Goal: Task Accomplishment & Management: Use online tool/utility

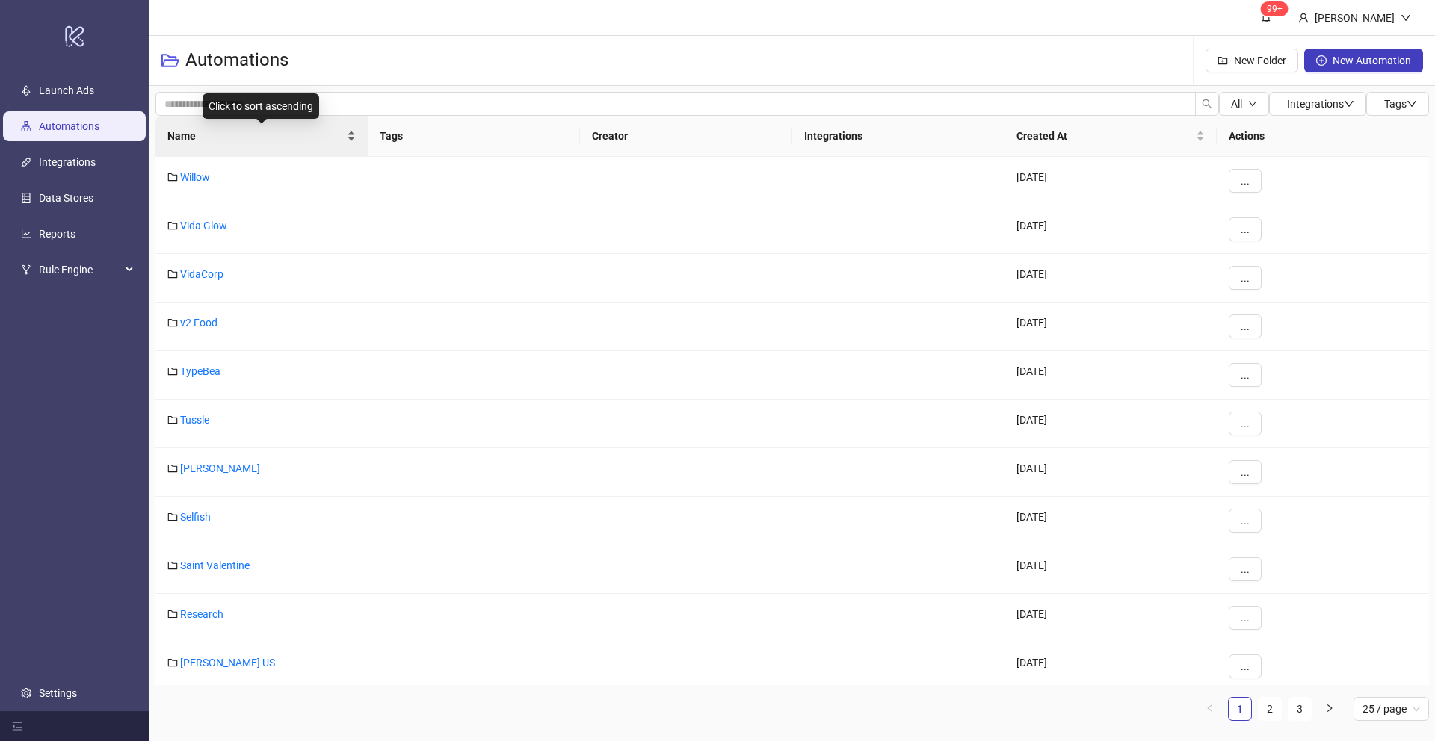
click at [178, 140] on span "Name" at bounding box center [255, 136] width 176 height 16
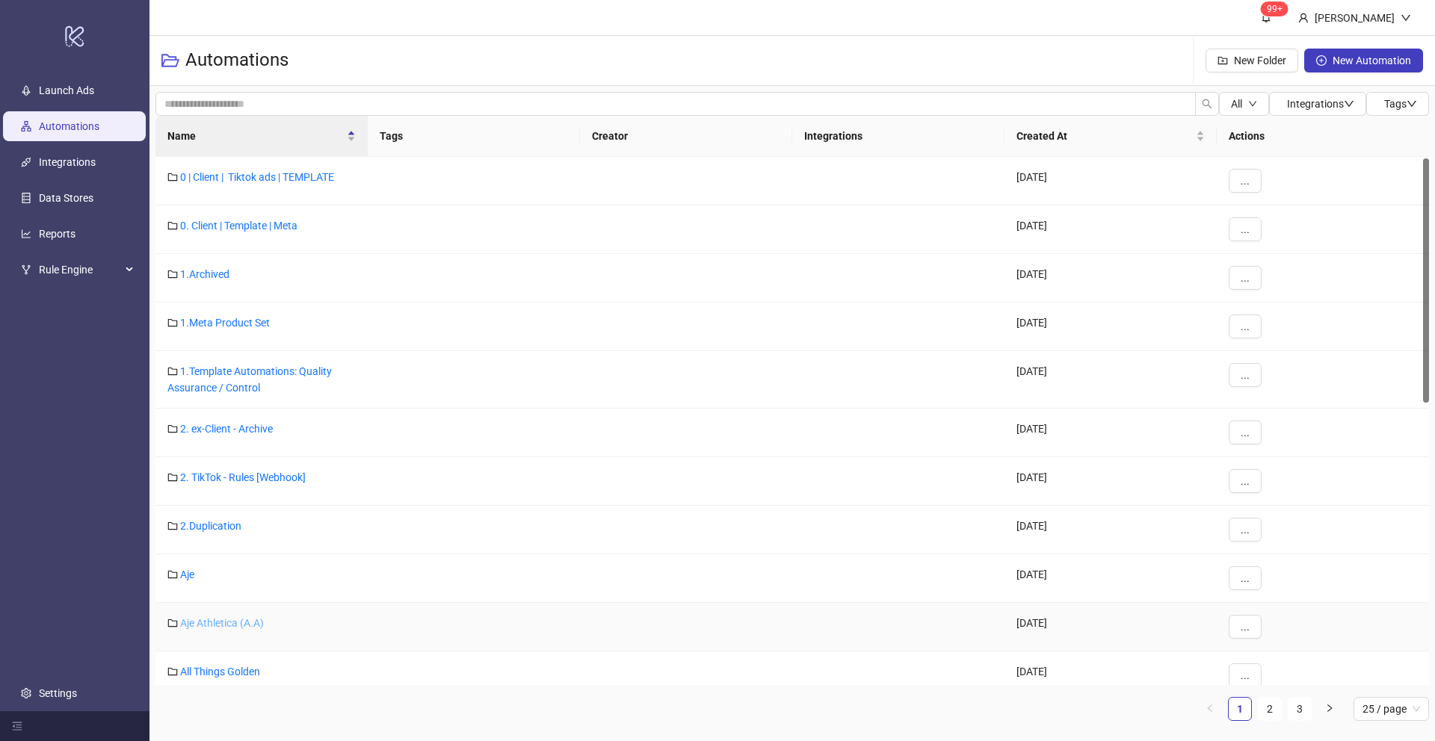
scroll to position [112, 0]
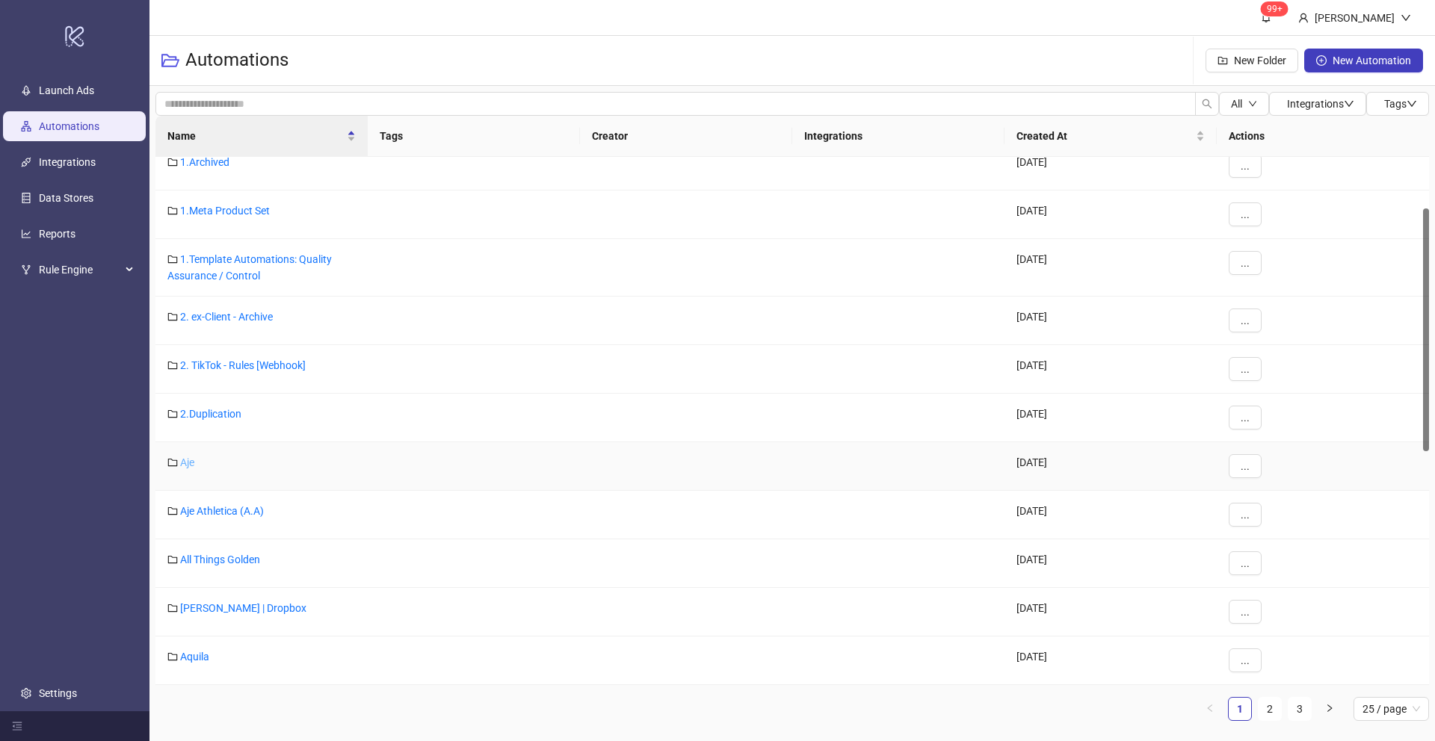
click at [188, 463] on link "Aje" at bounding box center [187, 463] width 14 height 12
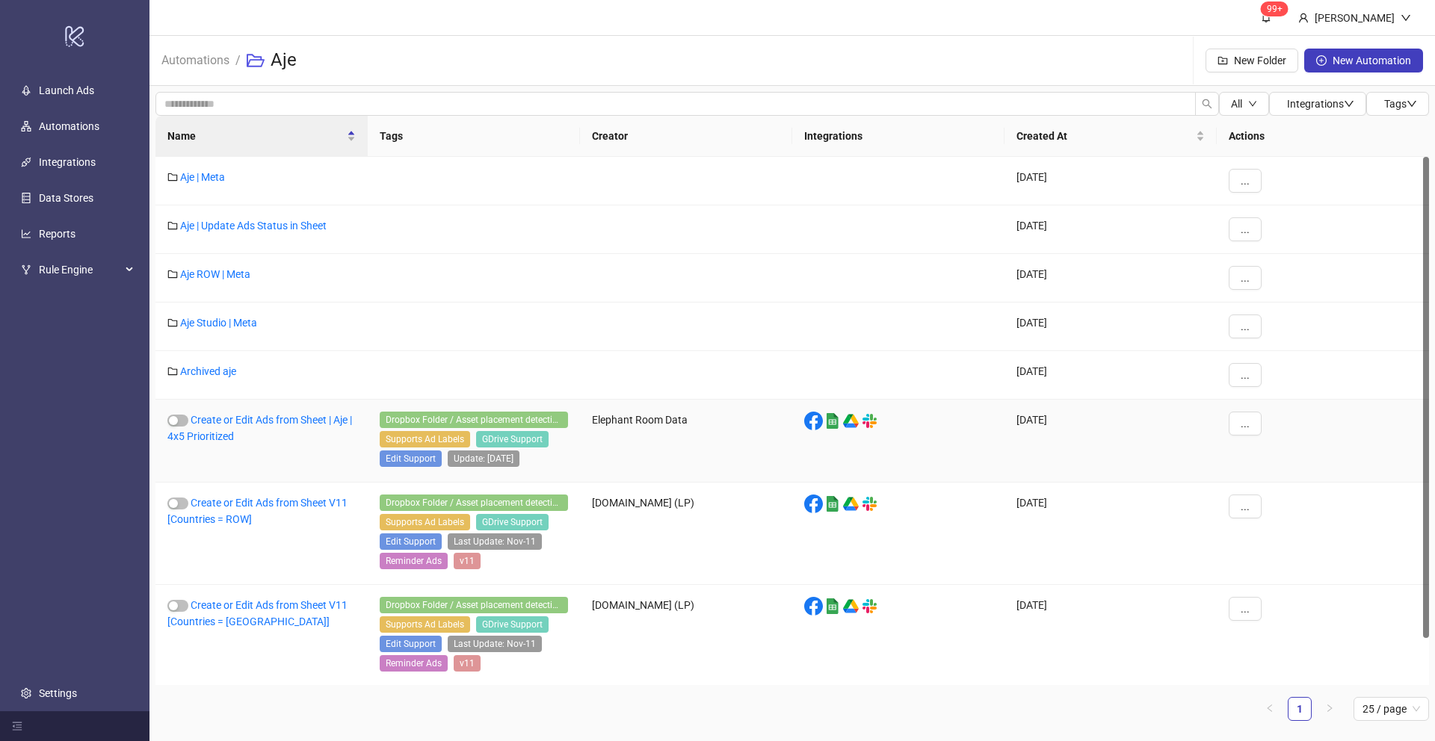
scroll to position [51, 0]
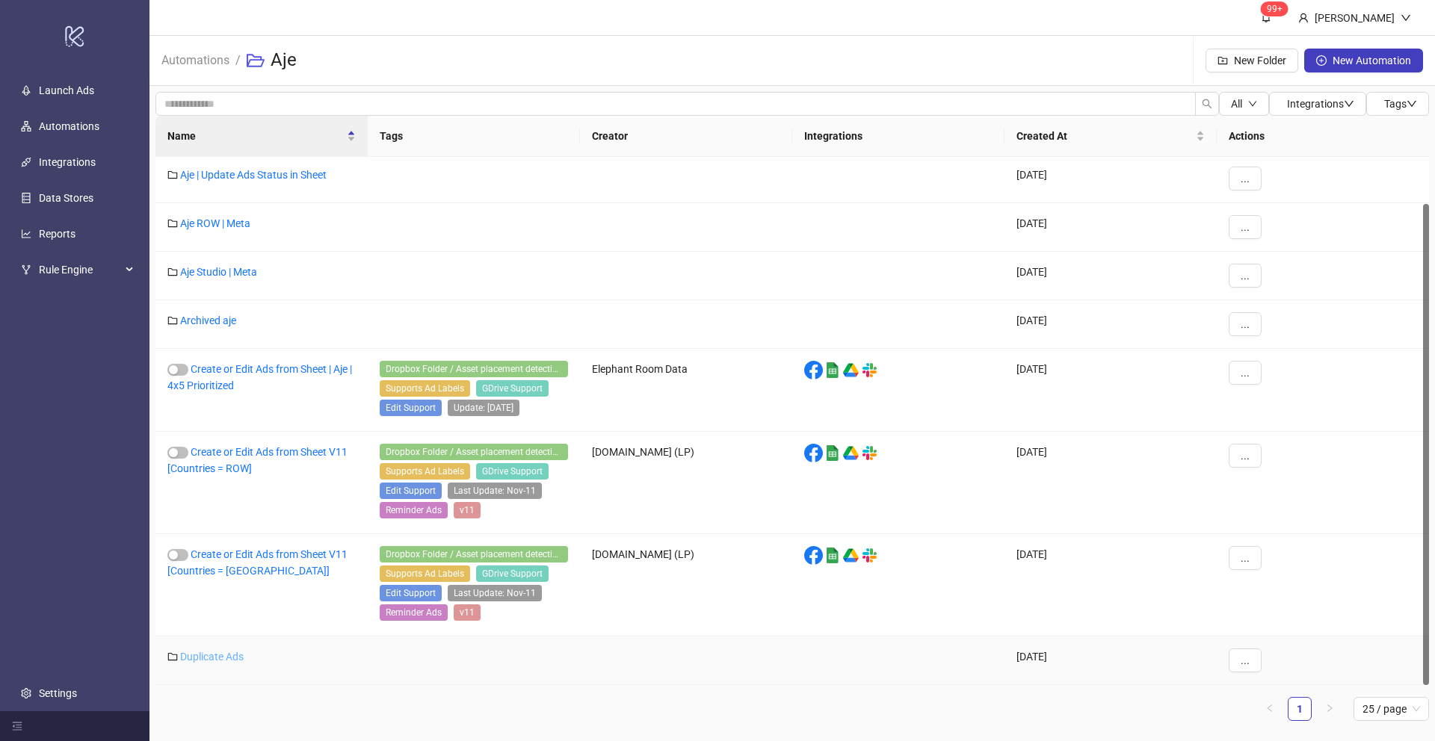
click at [214, 653] on link "Duplicate Ads" at bounding box center [212, 657] width 64 height 12
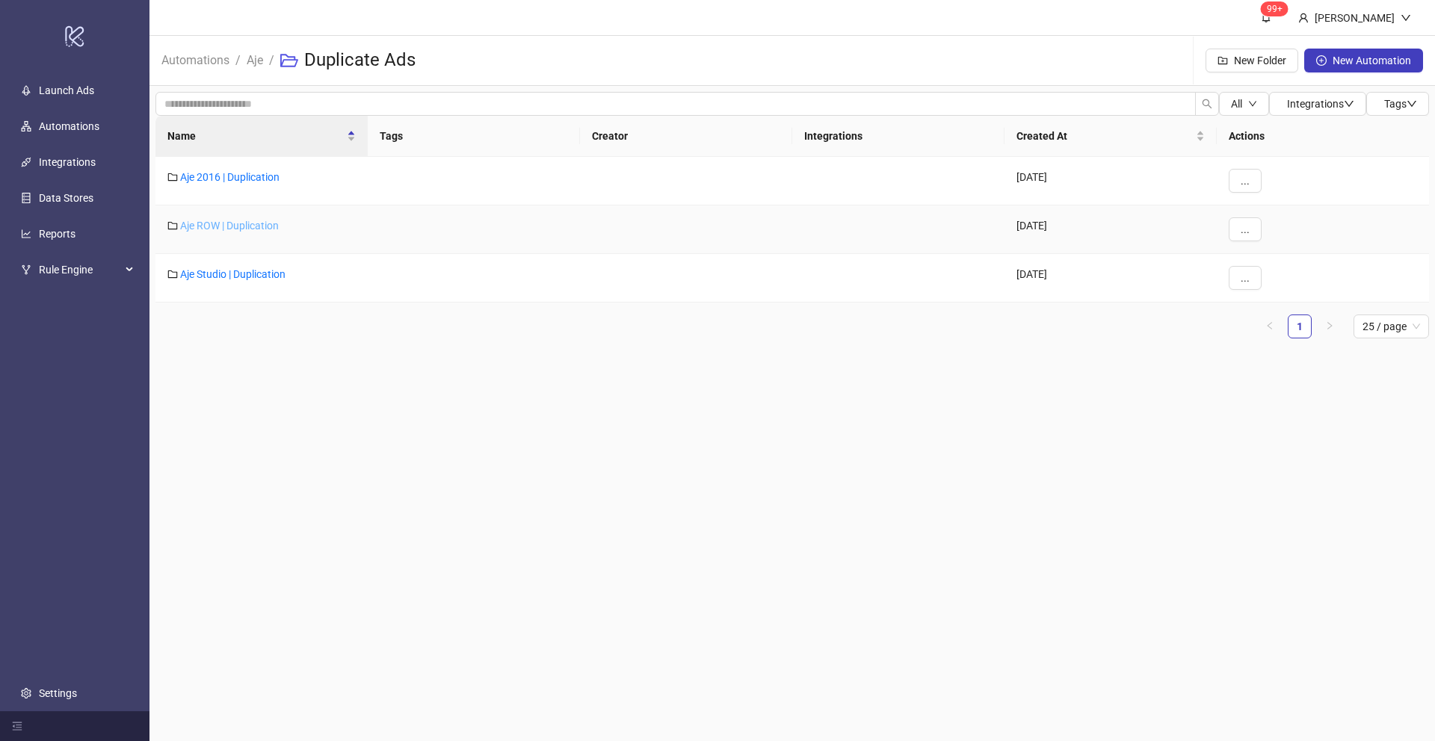
click at [226, 223] on link "Aje ROW | Duplication" at bounding box center [229, 226] width 99 height 12
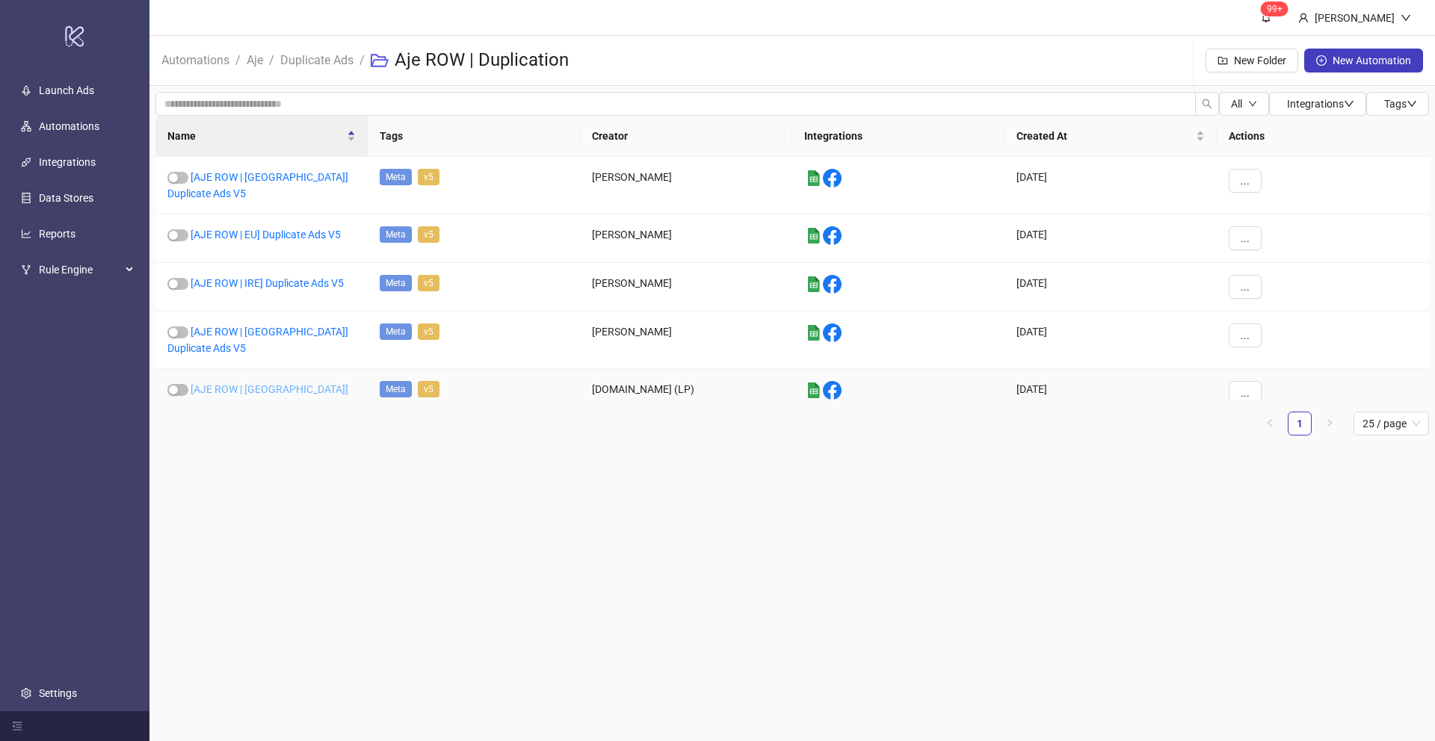
click at [250, 383] on link "[AJE ROW | [GEOGRAPHIC_DATA]] Duplicate Ads V5" at bounding box center [257, 397] width 181 height 28
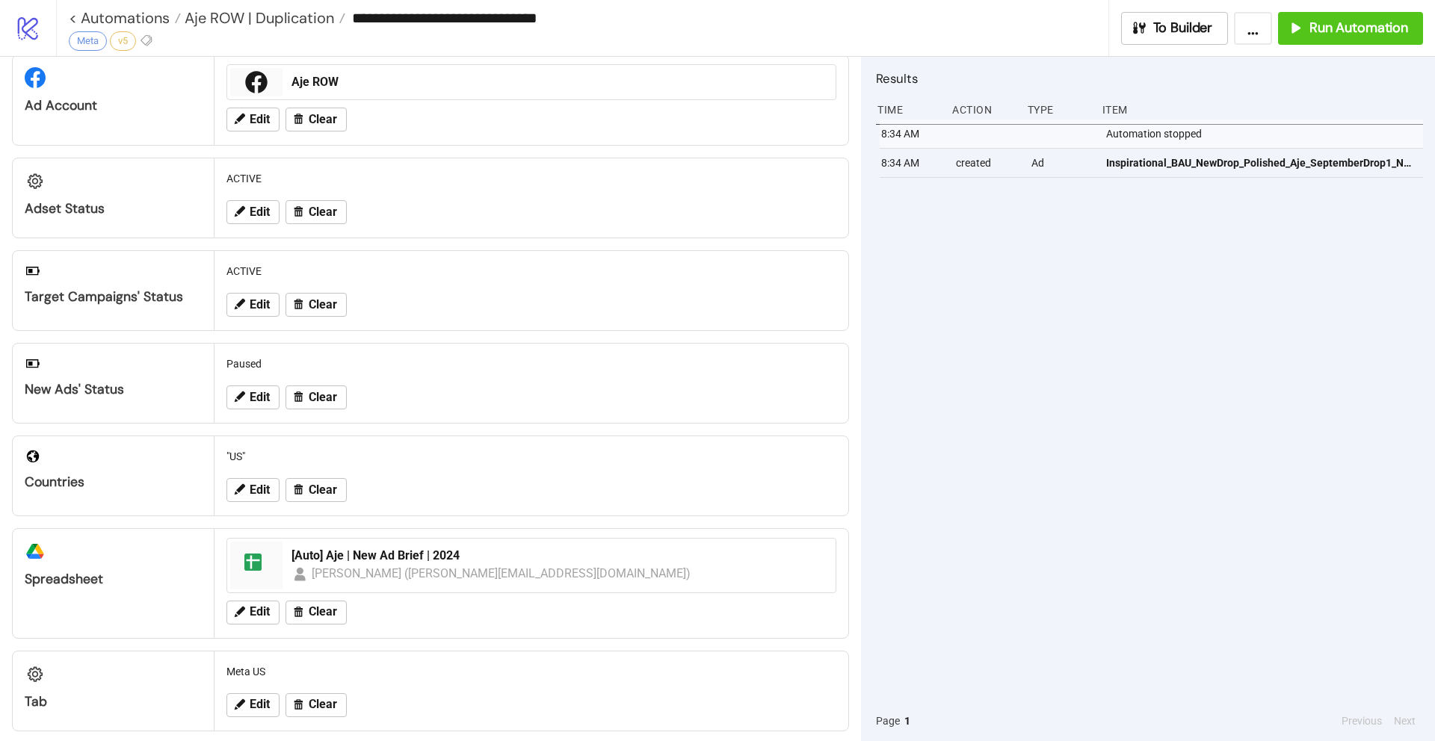
scroll to position [55, 0]
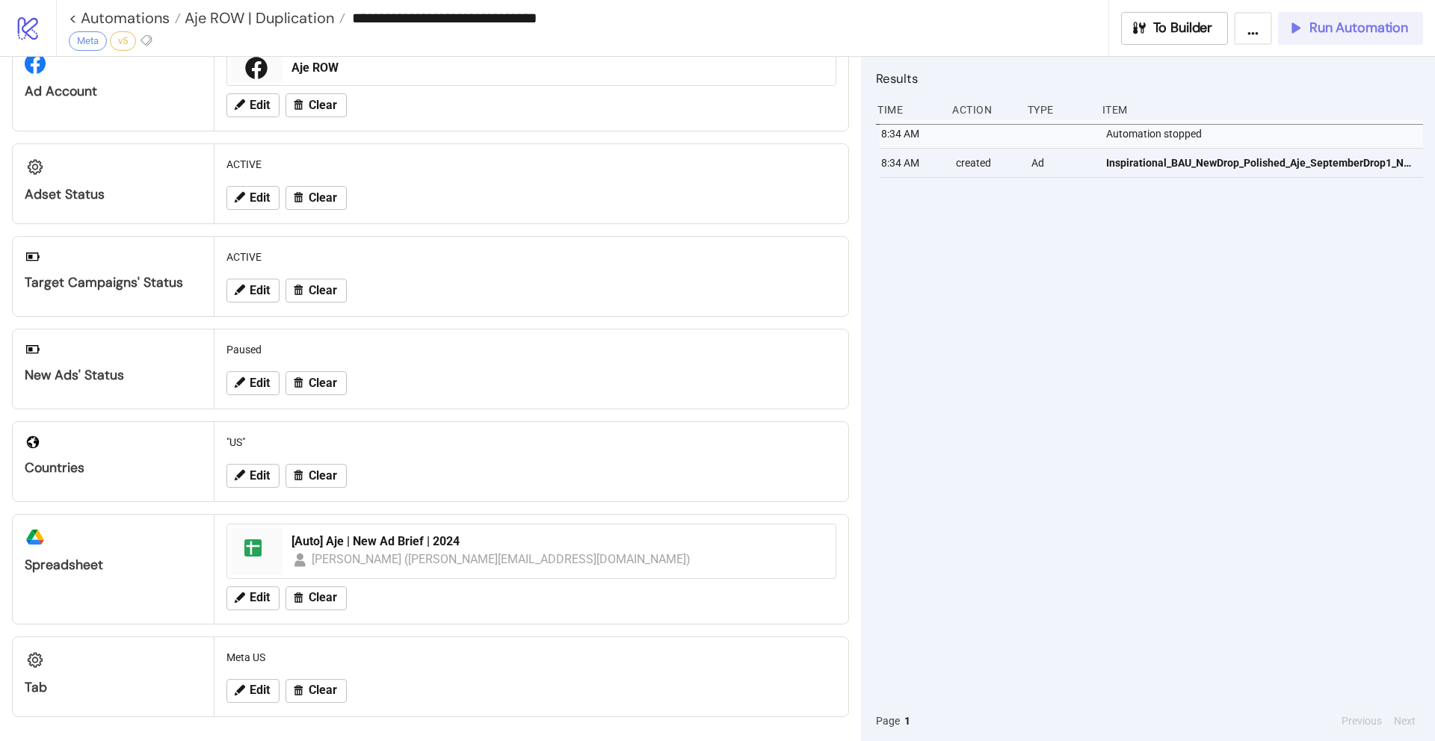
click at [1341, 38] on button "Run Automation" at bounding box center [1350, 28] width 145 height 33
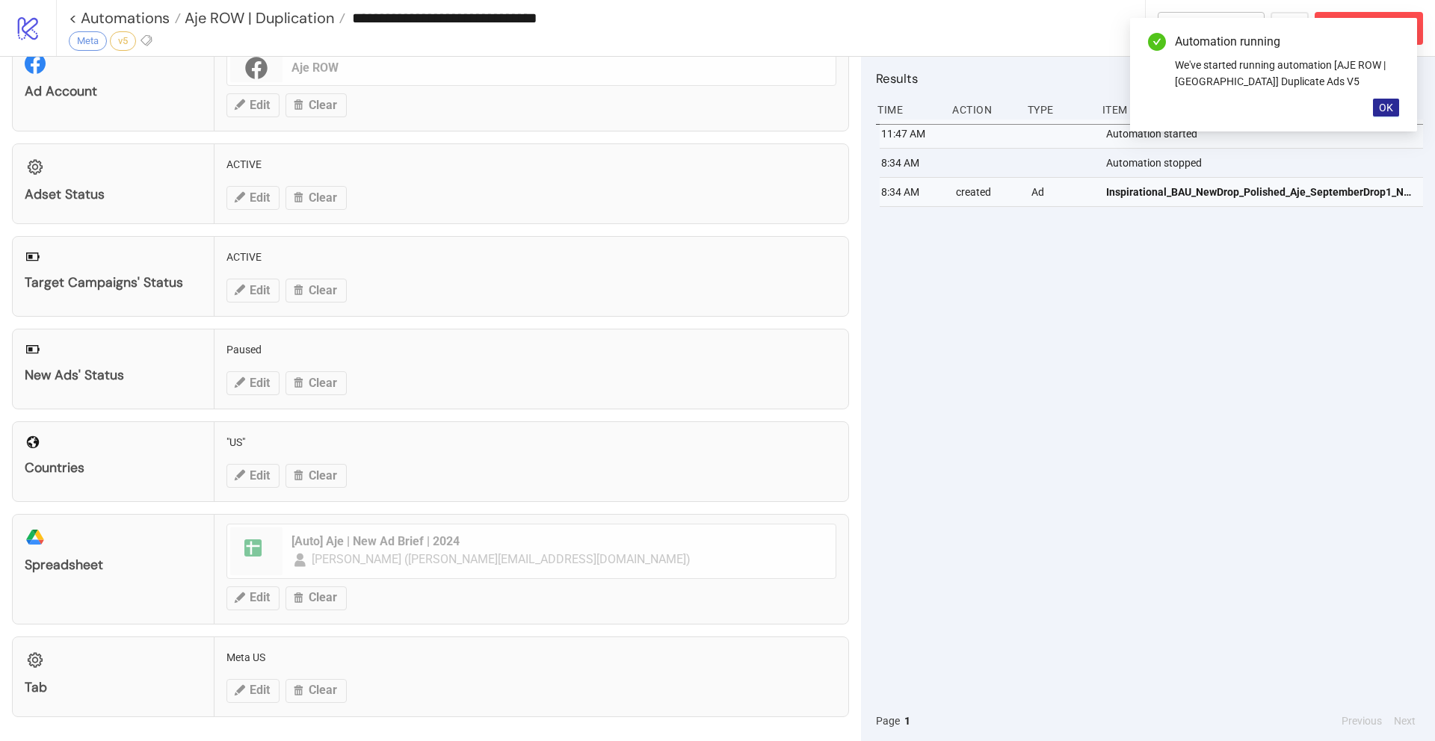
click at [1385, 108] on span "OK" at bounding box center [1386, 108] width 14 height 12
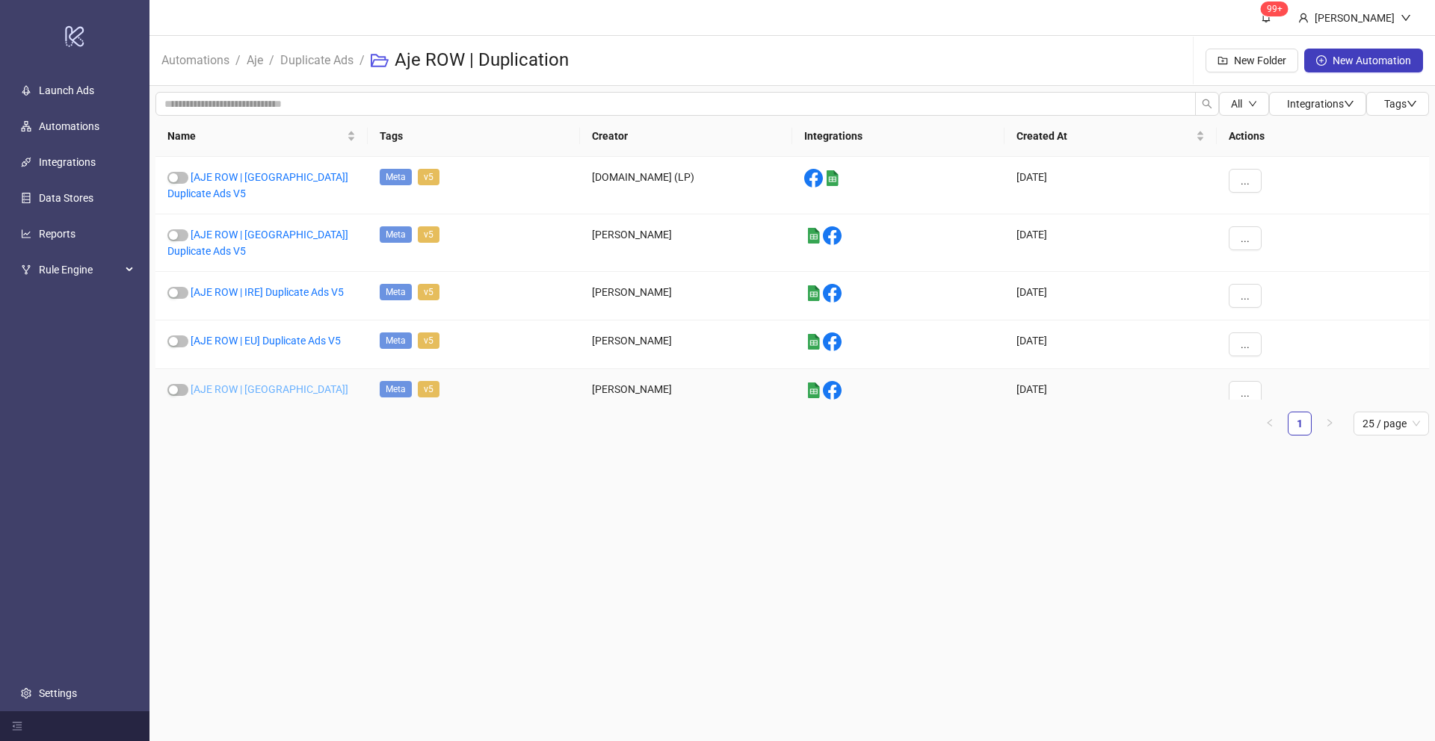
click at [247, 383] on link "[AJE ROW | [GEOGRAPHIC_DATA]] Duplicate Ads V5" at bounding box center [257, 397] width 181 height 28
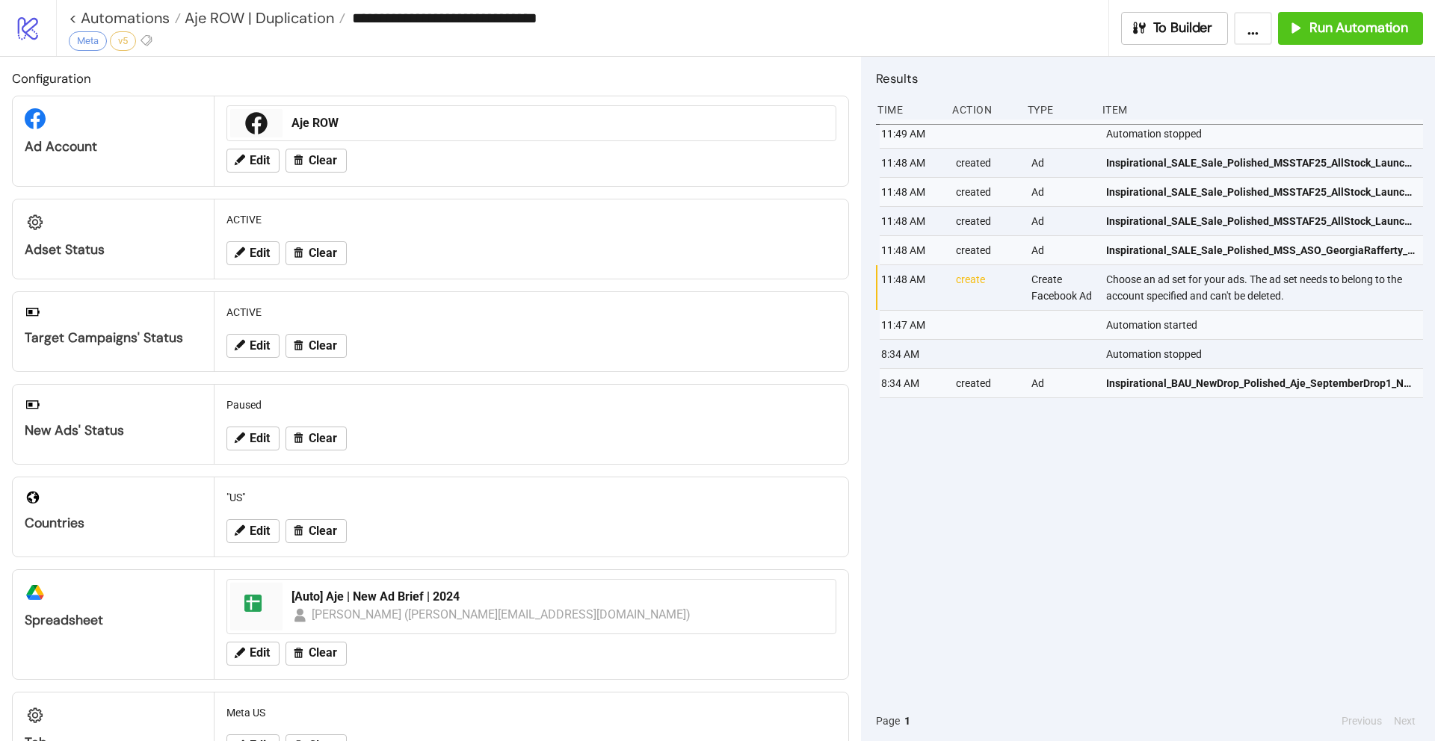
type input "**********"
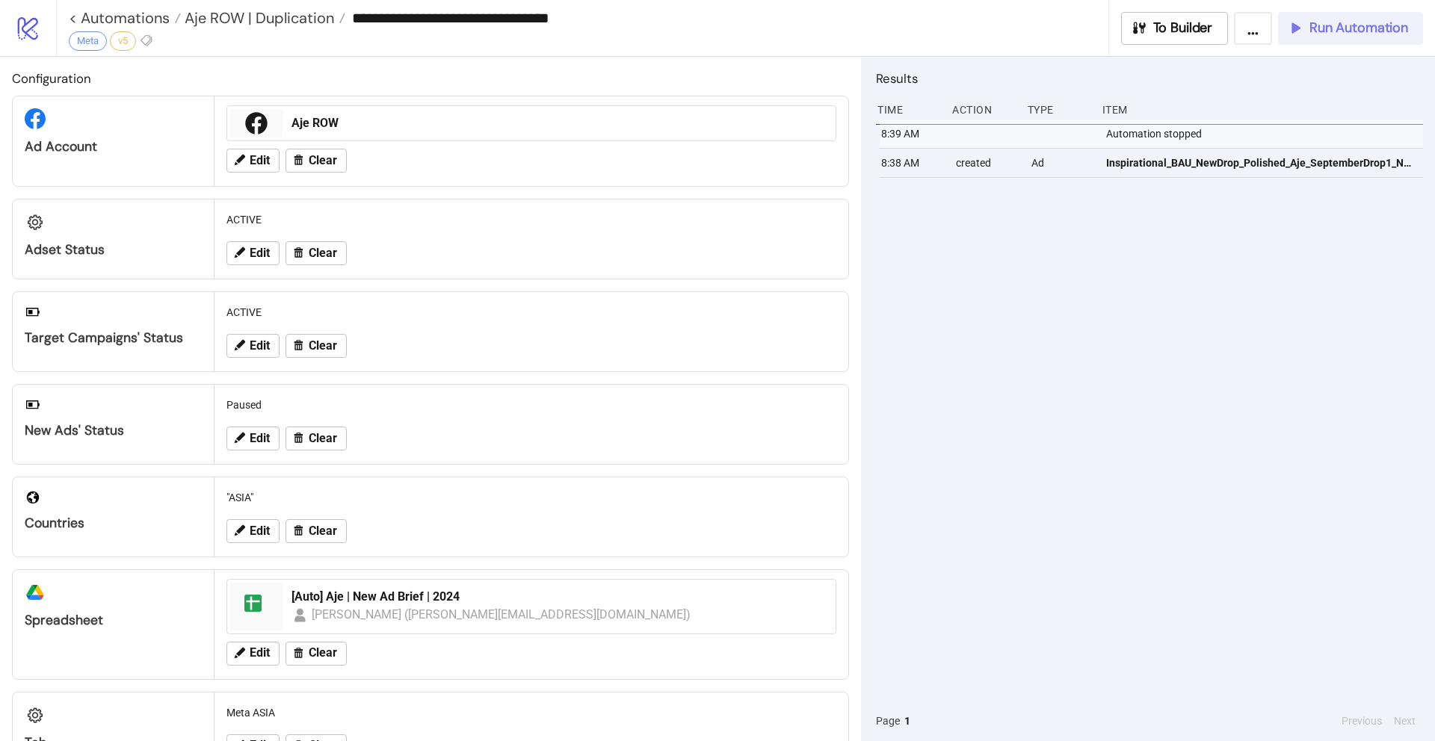
click at [1365, 25] on span "Run Automation" at bounding box center [1358, 27] width 99 height 17
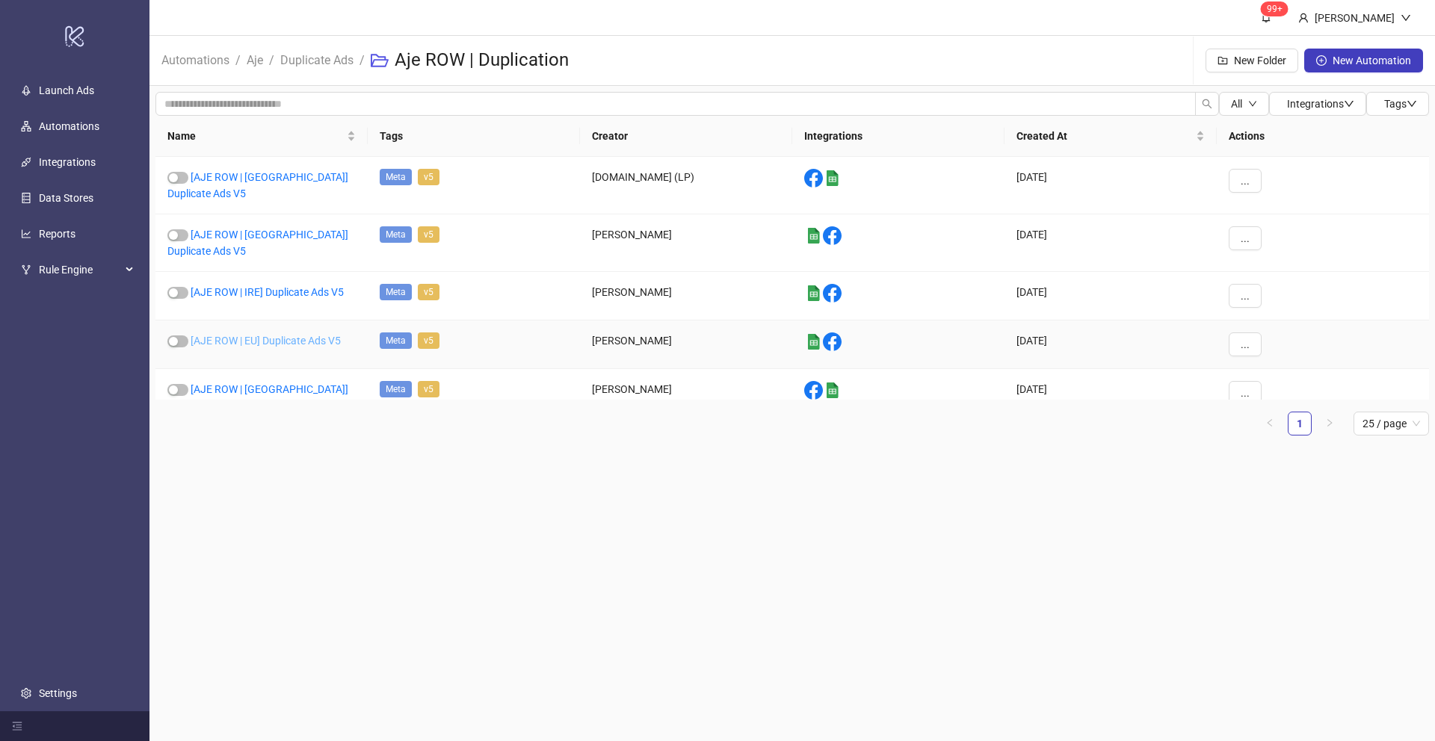
click at [256, 335] on link "[AJE ROW | EU] Duplicate Ads V5" at bounding box center [266, 341] width 150 height 12
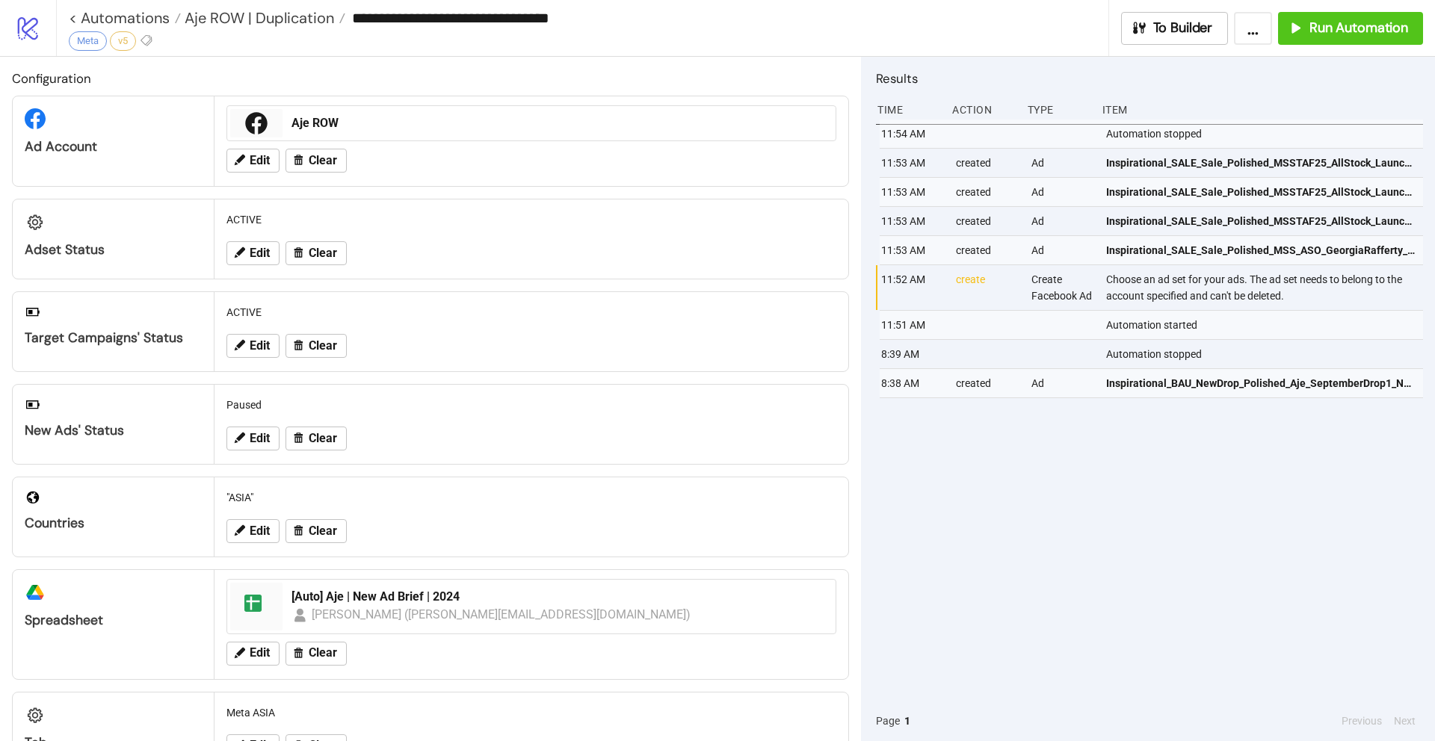
type input "**********"
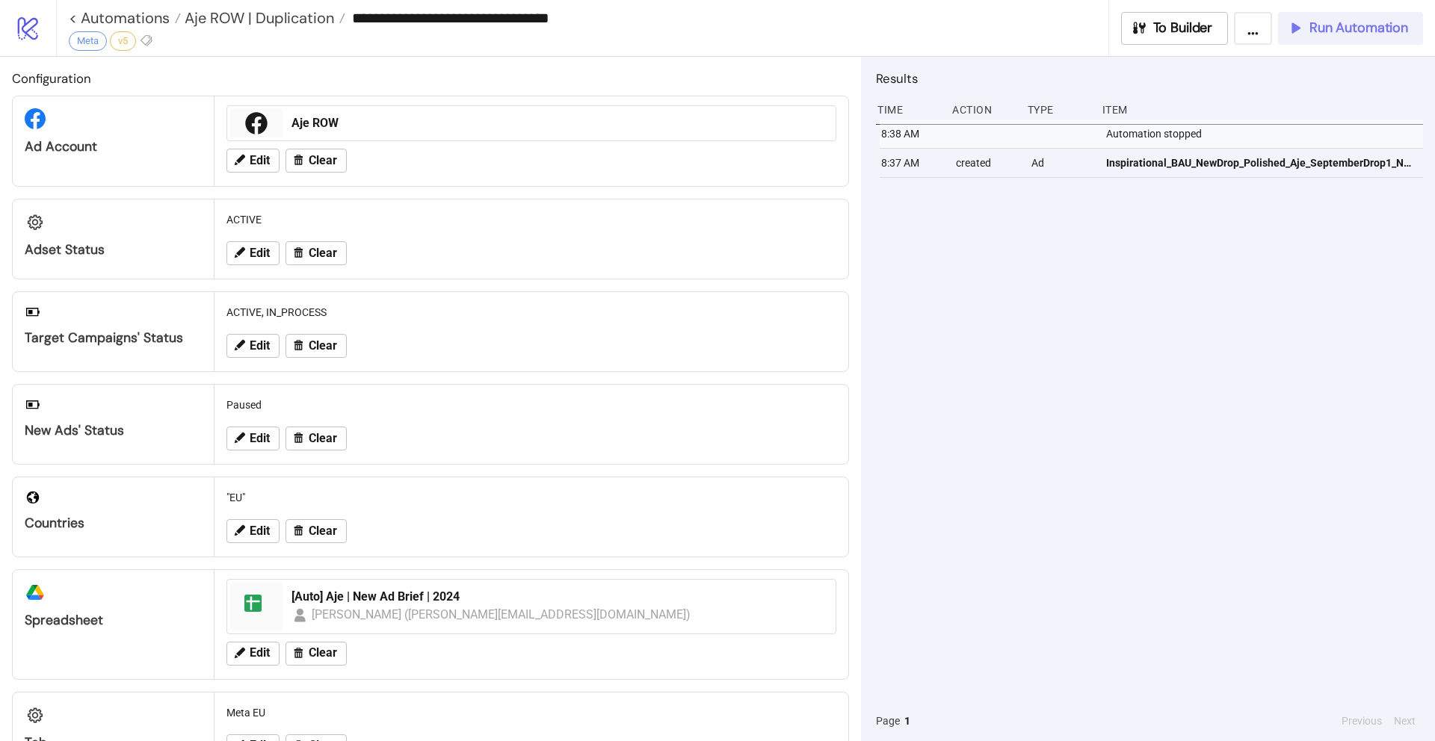
click at [1324, 34] on span "Run Automation" at bounding box center [1358, 27] width 99 height 17
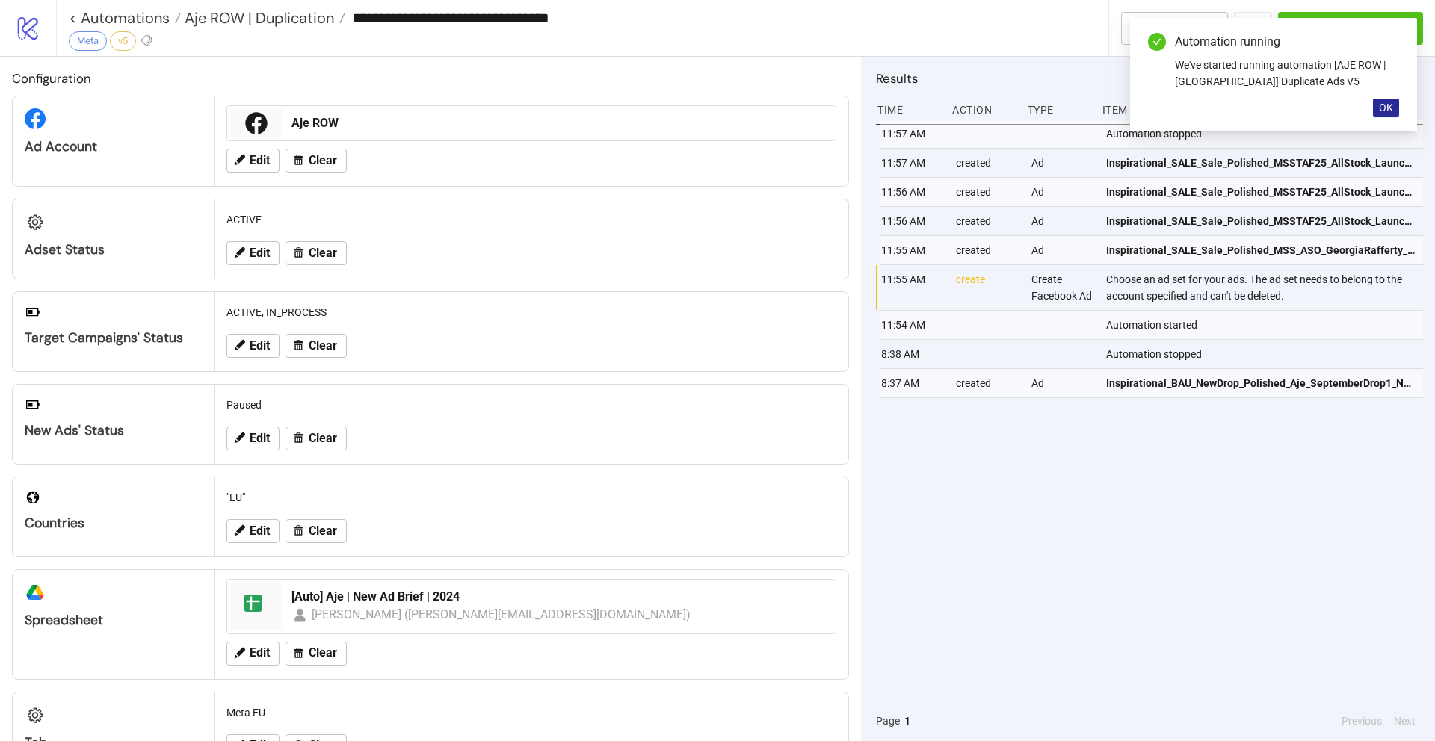
click at [1383, 107] on span "OK" at bounding box center [1386, 108] width 14 height 12
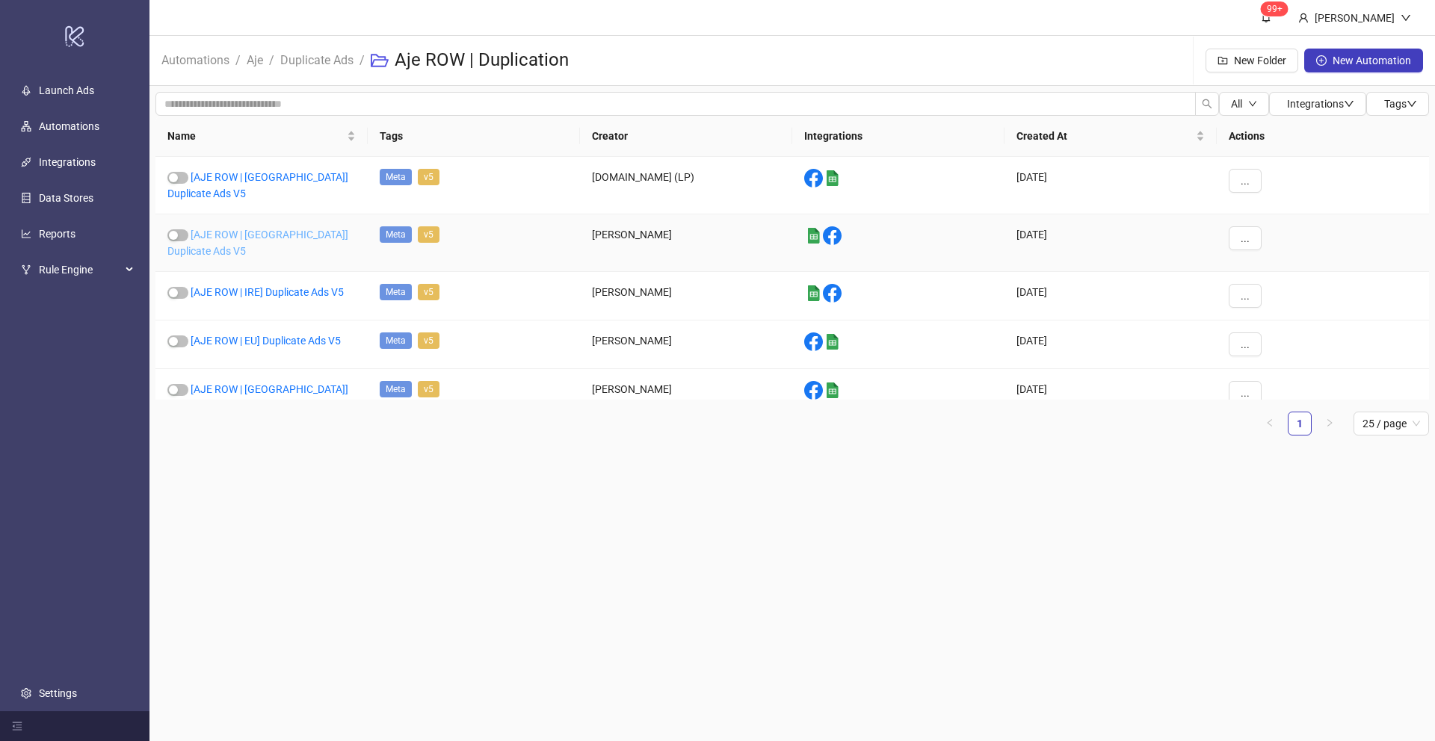
click at [232, 229] on link "[AJE ROW | [GEOGRAPHIC_DATA]] Duplicate Ads V5" at bounding box center [257, 243] width 181 height 28
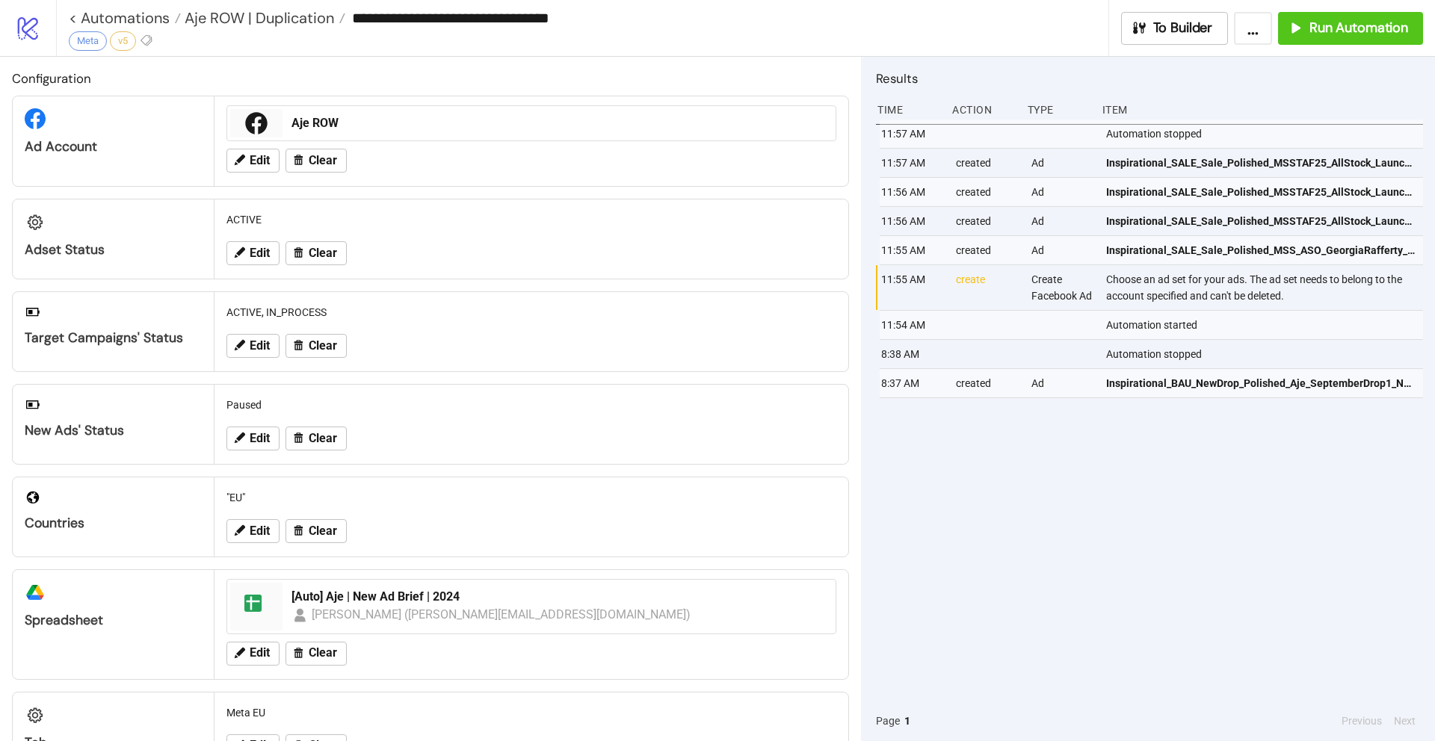
type input "**********"
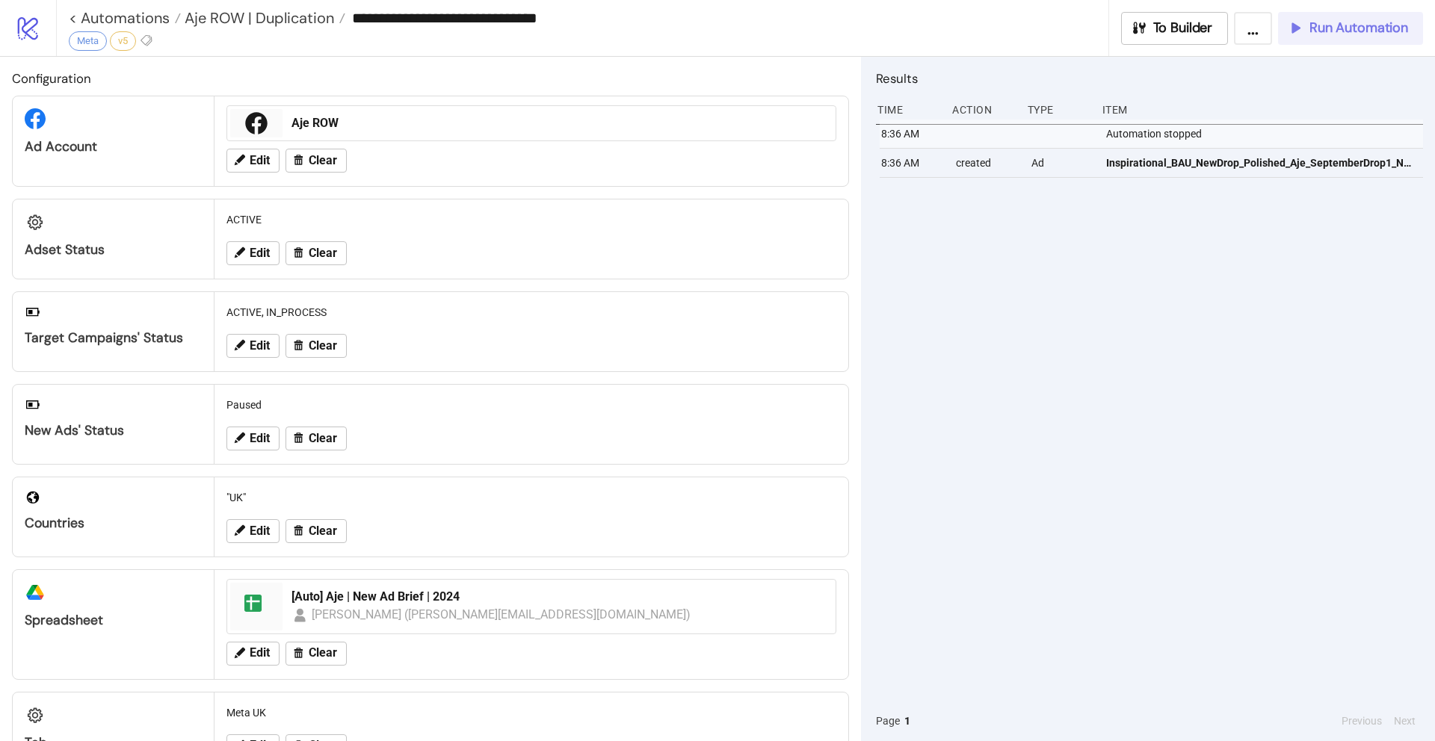
click at [1356, 28] on span "Run Automation" at bounding box center [1358, 27] width 99 height 17
